Goal: Use online tool/utility: Utilize a website feature to perform a specific function

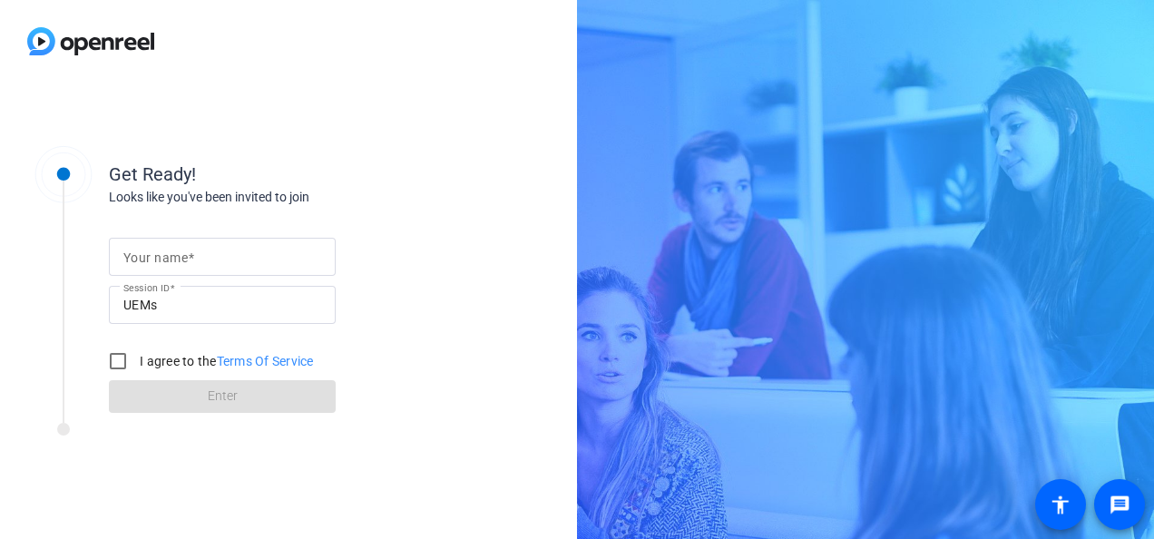
click at [188, 252] on span at bounding box center [191, 257] width 6 height 15
click at [188, 252] on input "Your name" at bounding box center [222, 257] width 198 height 22
type input "[PERSON_NAME] Player"
click at [107, 362] on input "I agree to the Terms Of Service" at bounding box center [118, 361] width 36 height 36
checkbox input "true"
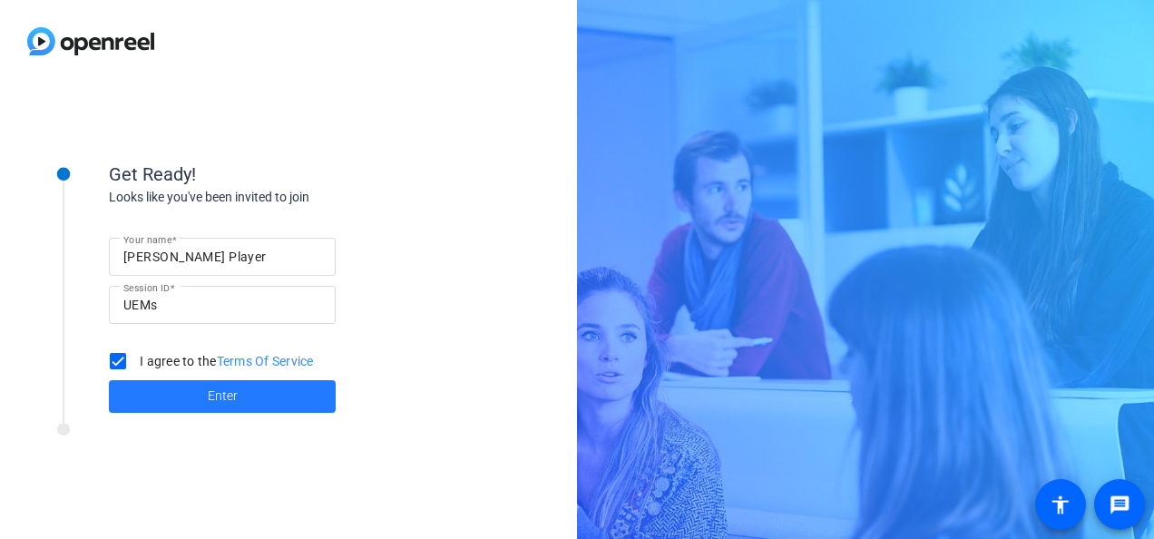
click at [245, 403] on span at bounding box center [222, 397] width 227 height 44
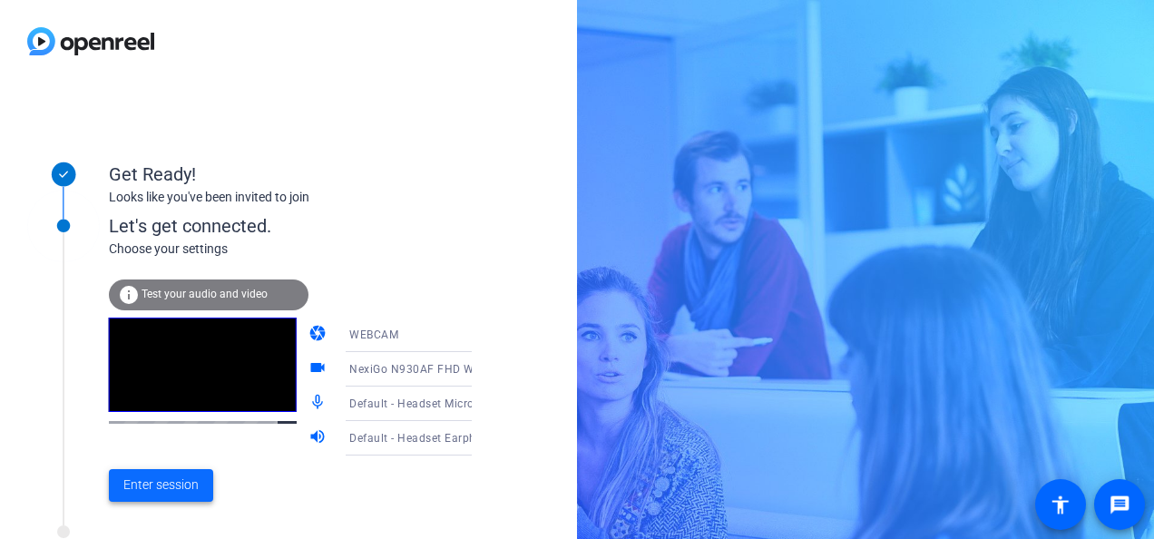
click at [164, 486] on span "Enter session" at bounding box center [160, 484] width 75 height 19
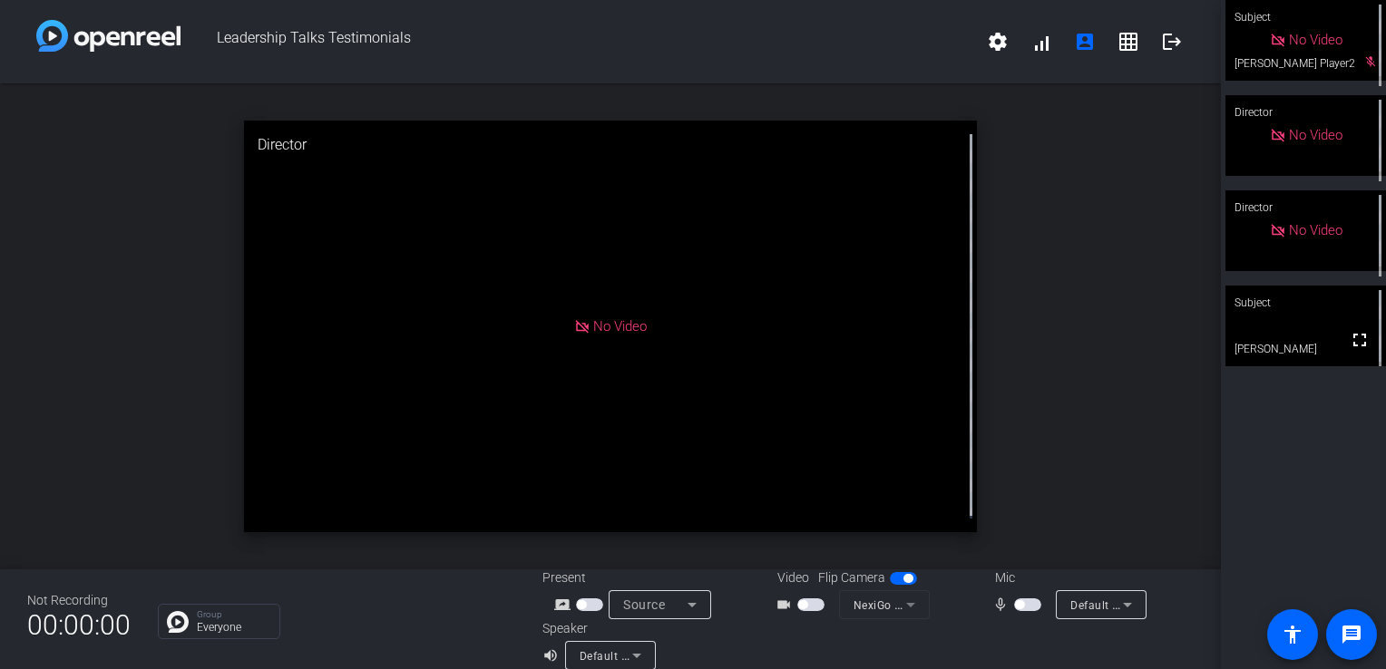
click at [1015, 538] on span "button" at bounding box center [1019, 605] width 9 height 9
click at [1028, 538] on span "button" at bounding box center [1032, 605] width 9 height 9
click at [798, 538] on span "button" at bounding box center [802, 605] width 9 height 9
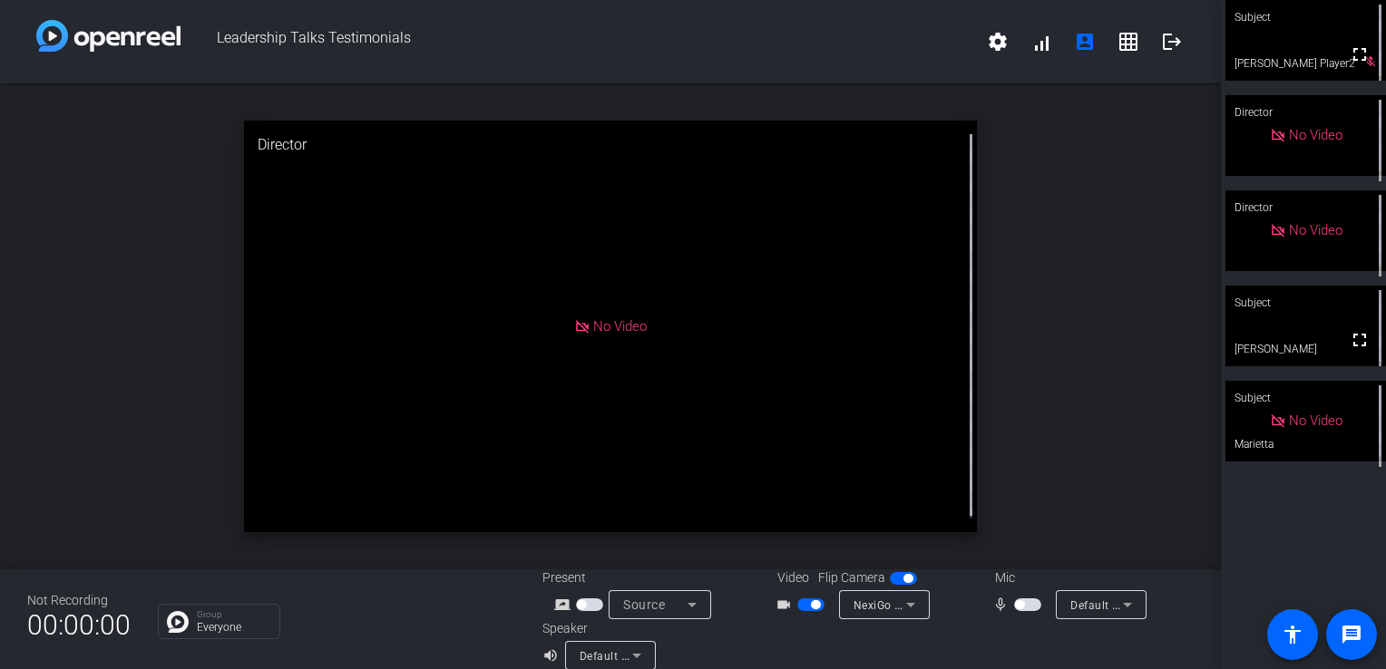
click at [1015, 538] on span "button" at bounding box center [1019, 605] width 9 height 9
click at [1153, 347] on mat-icon "fullscreen" at bounding box center [1360, 340] width 22 height 22
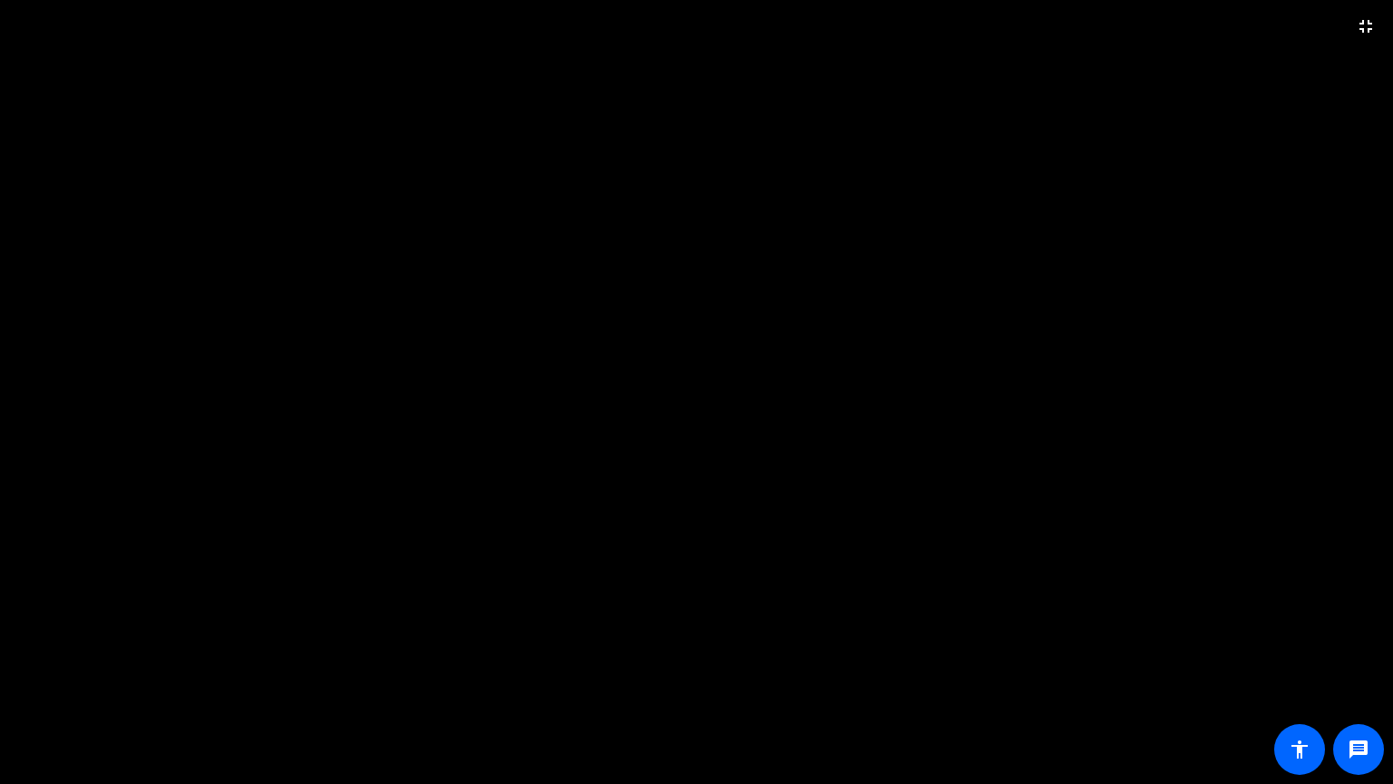
click at [838, 214] on video at bounding box center [696, 392] width 1393 height 784
click at [1153, 25] on mat-icon "fullscreen_exit" at bounding box center [1366, 26] width 22 height 22
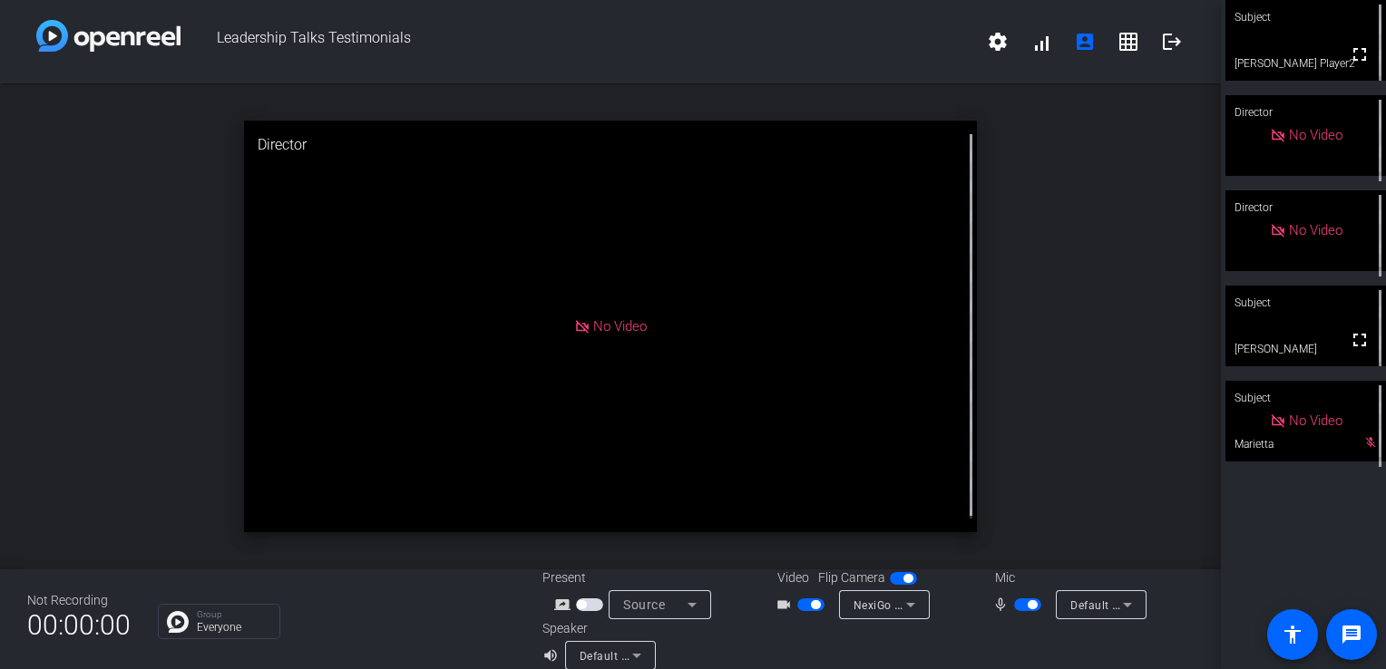
click at [806, 538] on span "button" at bounding box center [810, 605] width 27 height 13
click at [1028, 538] on span "button" at bounding box center [1032, 605] width 9 height 9
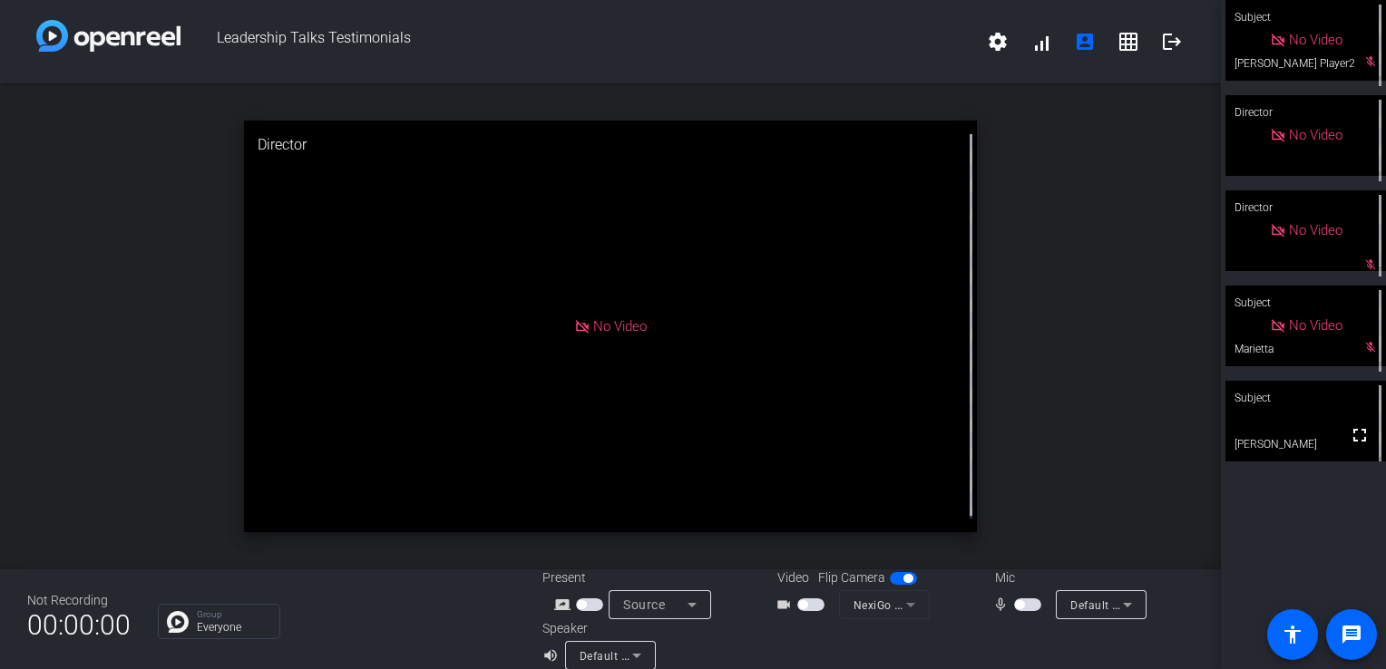
click at [1015, 538] on span "button" at bounding box center [1019, 605] width 9 height 9
